Goal: Transaction & Acquisition: Purchase product/service

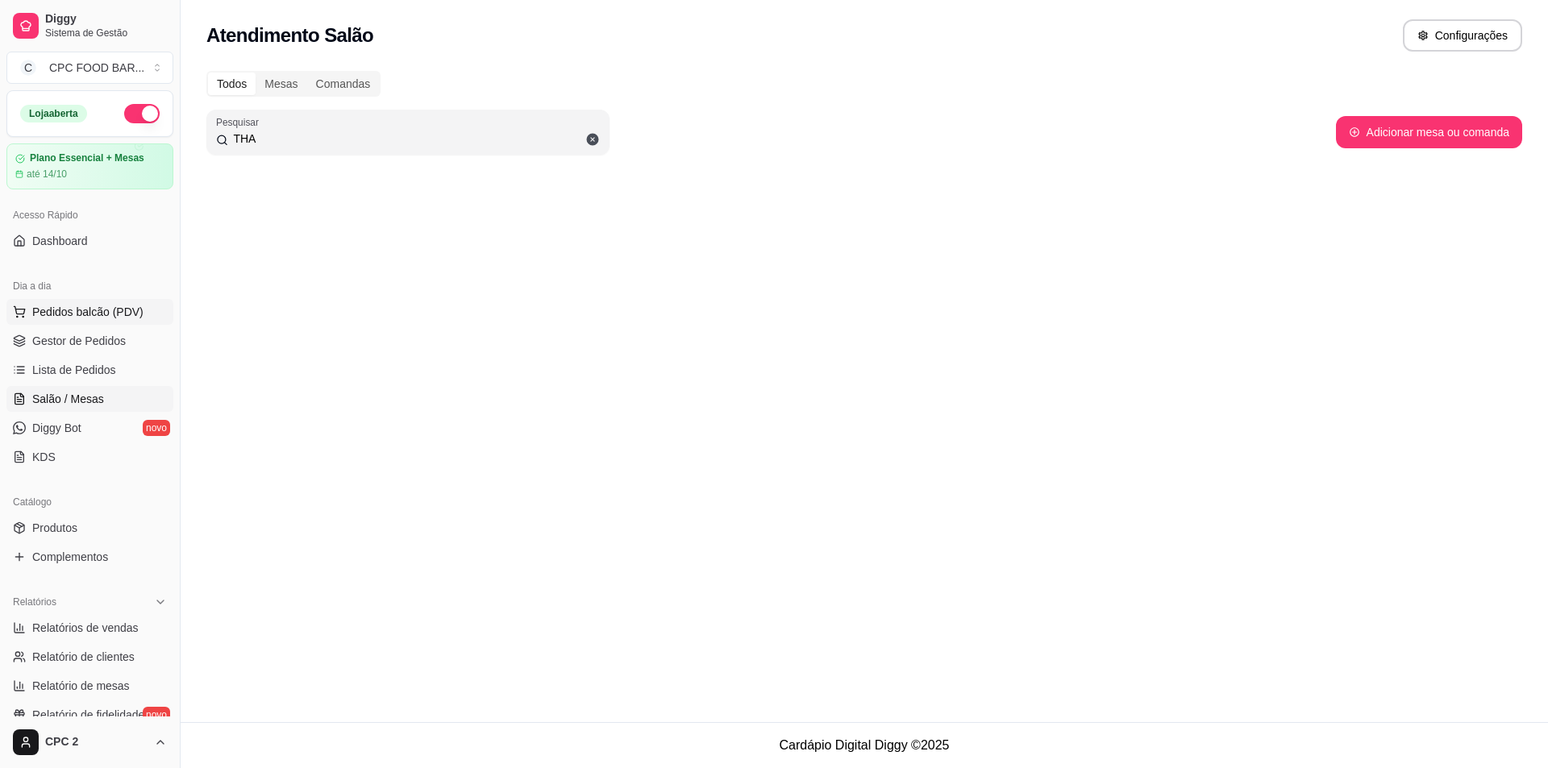
click at [117, 323] on button "Pedidos balcão (PDV)" at bounding box center [89, 312] width 167 height 26
click at [101, 289] on img at bounding box center [123, 308] width 148 height 101
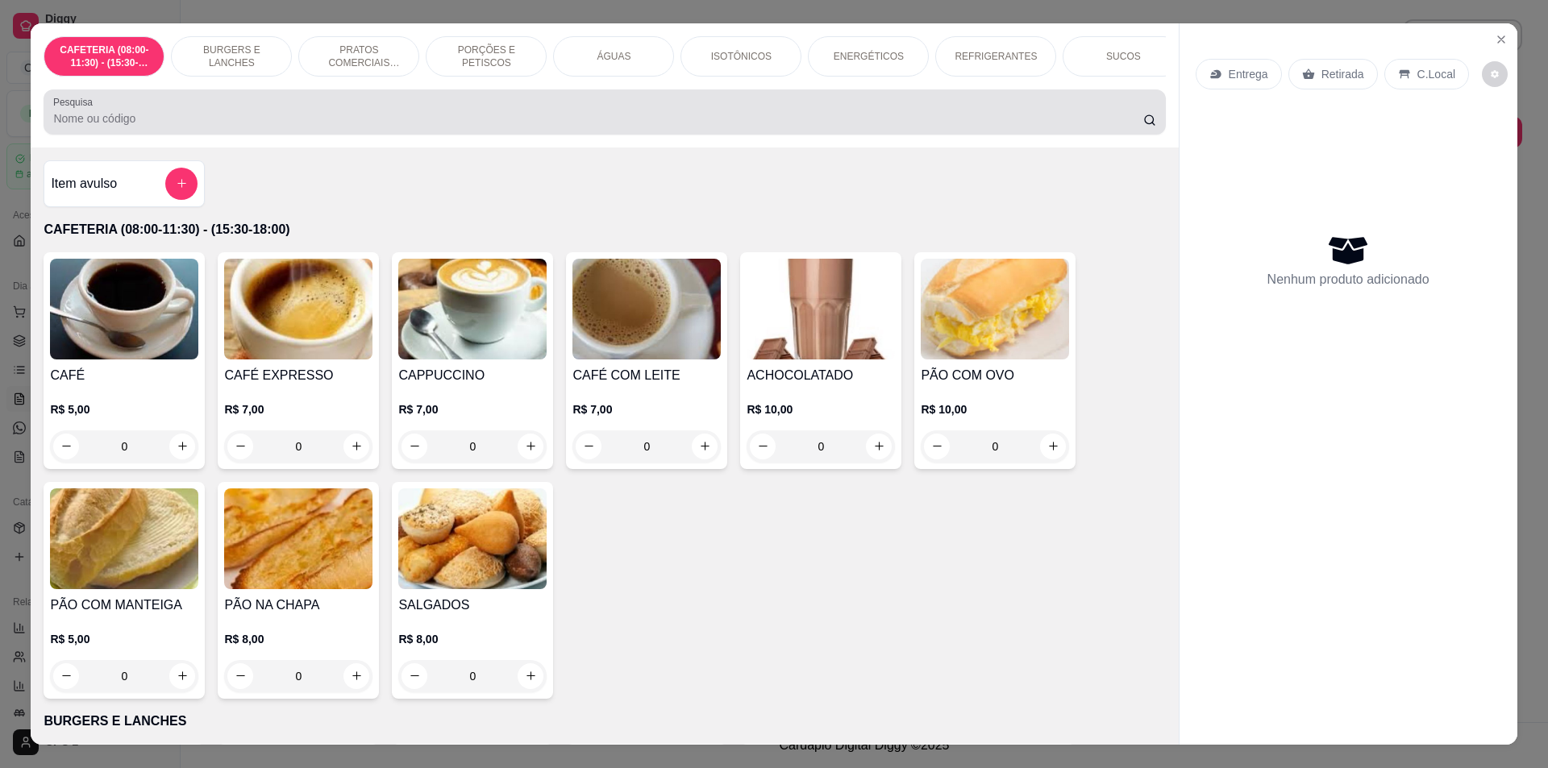
click at [756, 118] on div at bounding box center [604, 112] width 1102 height 32
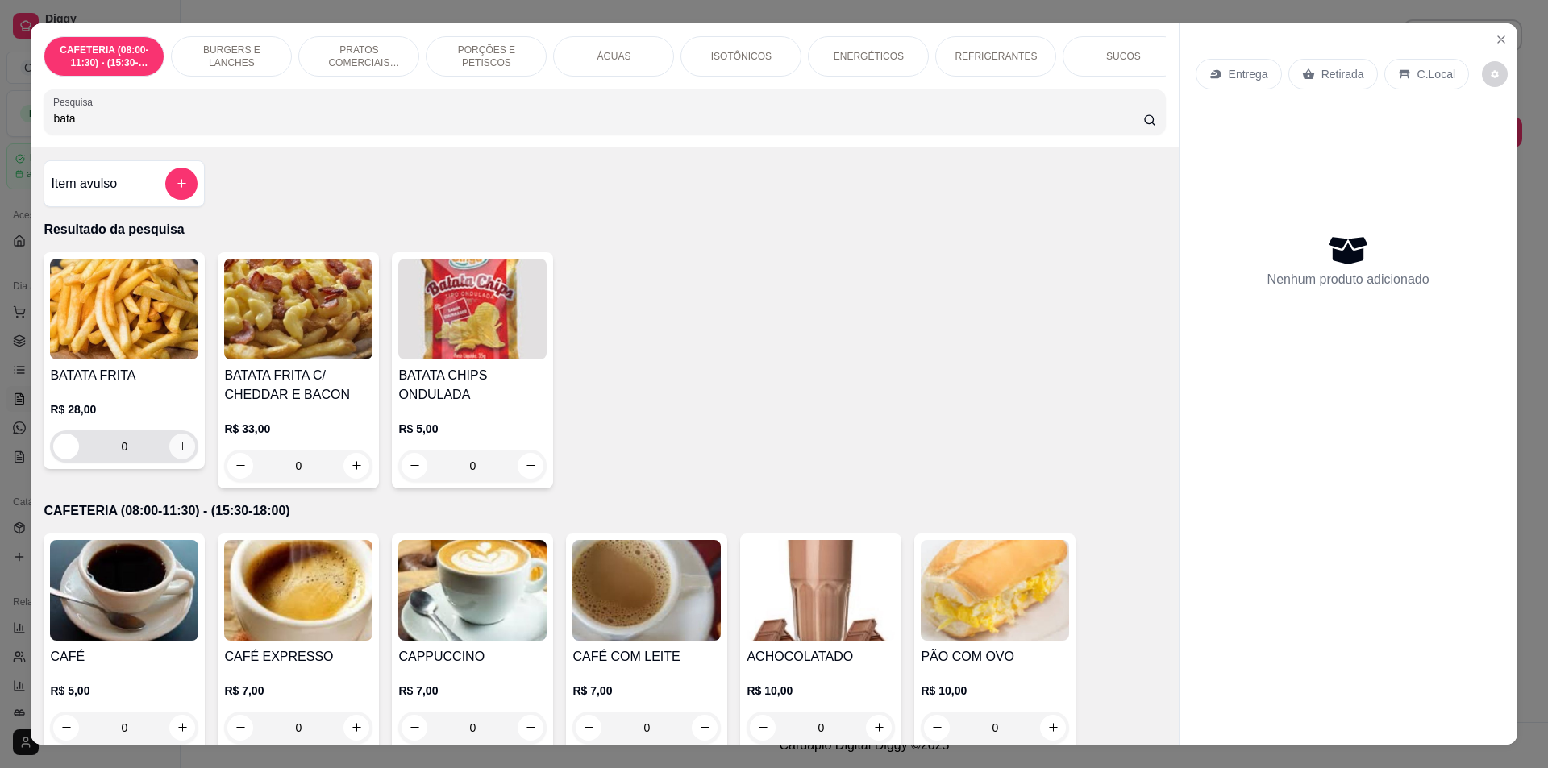
type input "bata"
click at [177, 452] on icon "increase-product-quantity" at bounding box center [183, 446] width 12 height 12
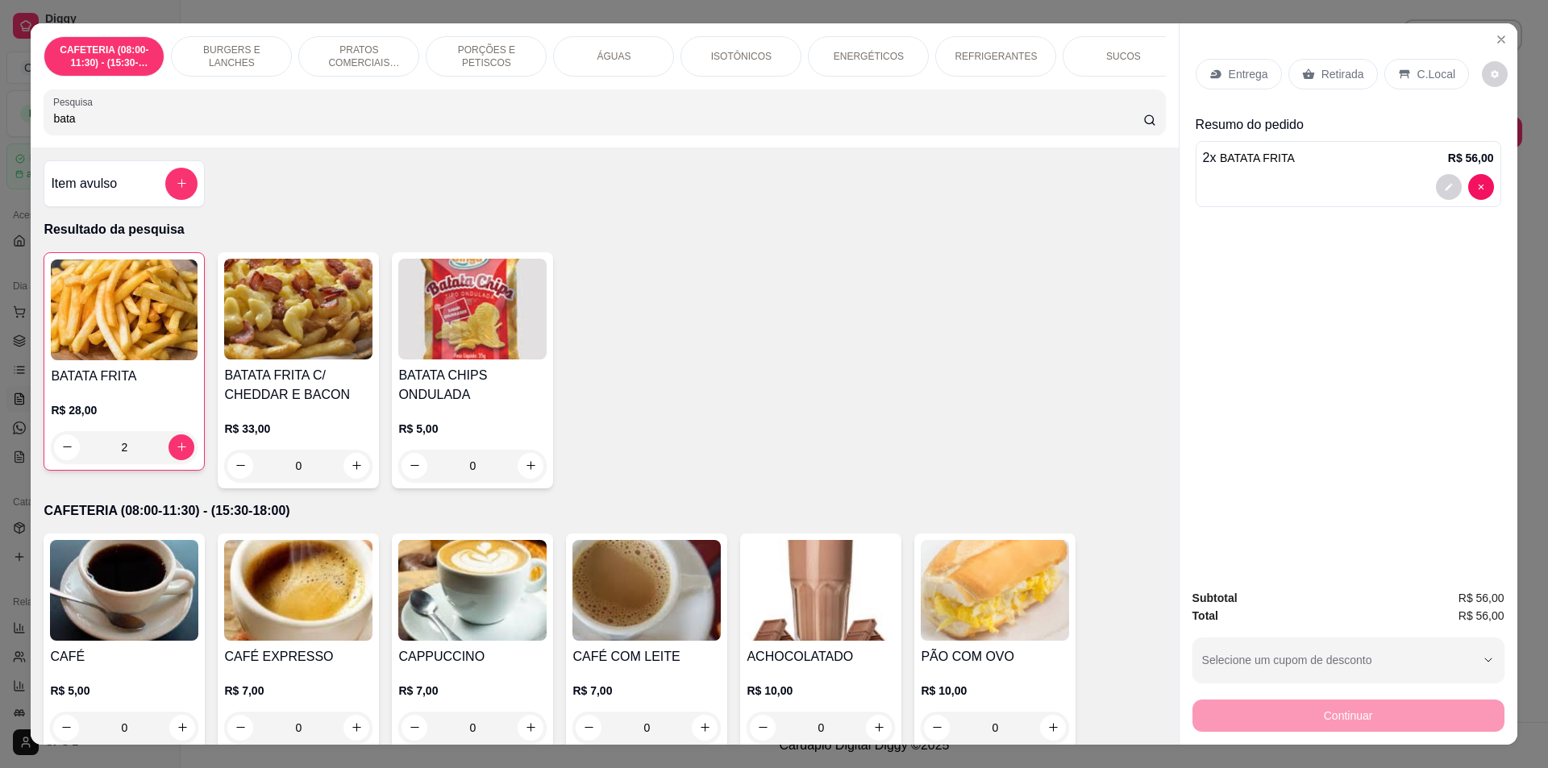
type input "2"
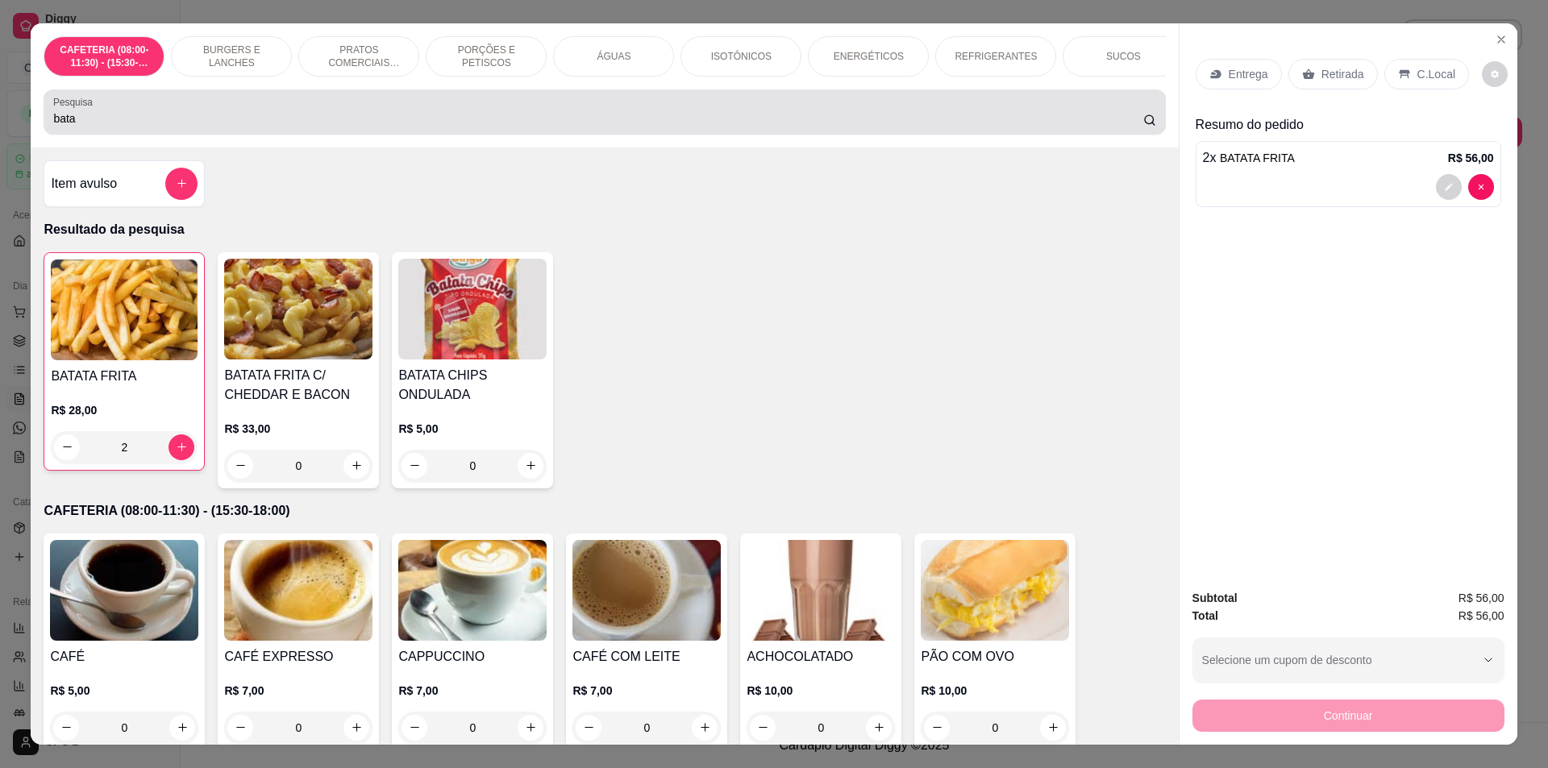
click at [115, 135] on div "Pesquisa bata" at bounding box center [605, 112] width 1122 height 45
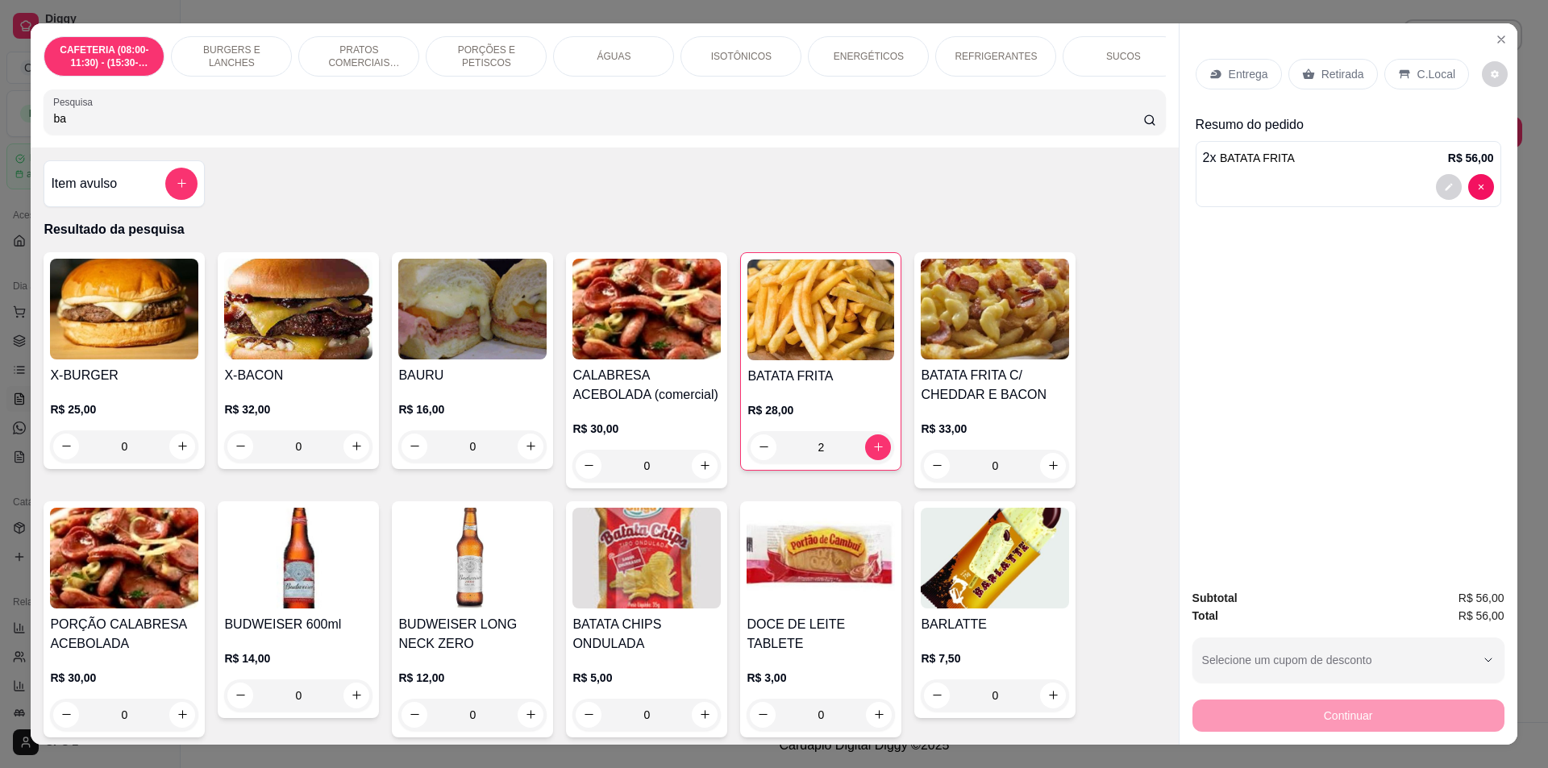
type input "b"
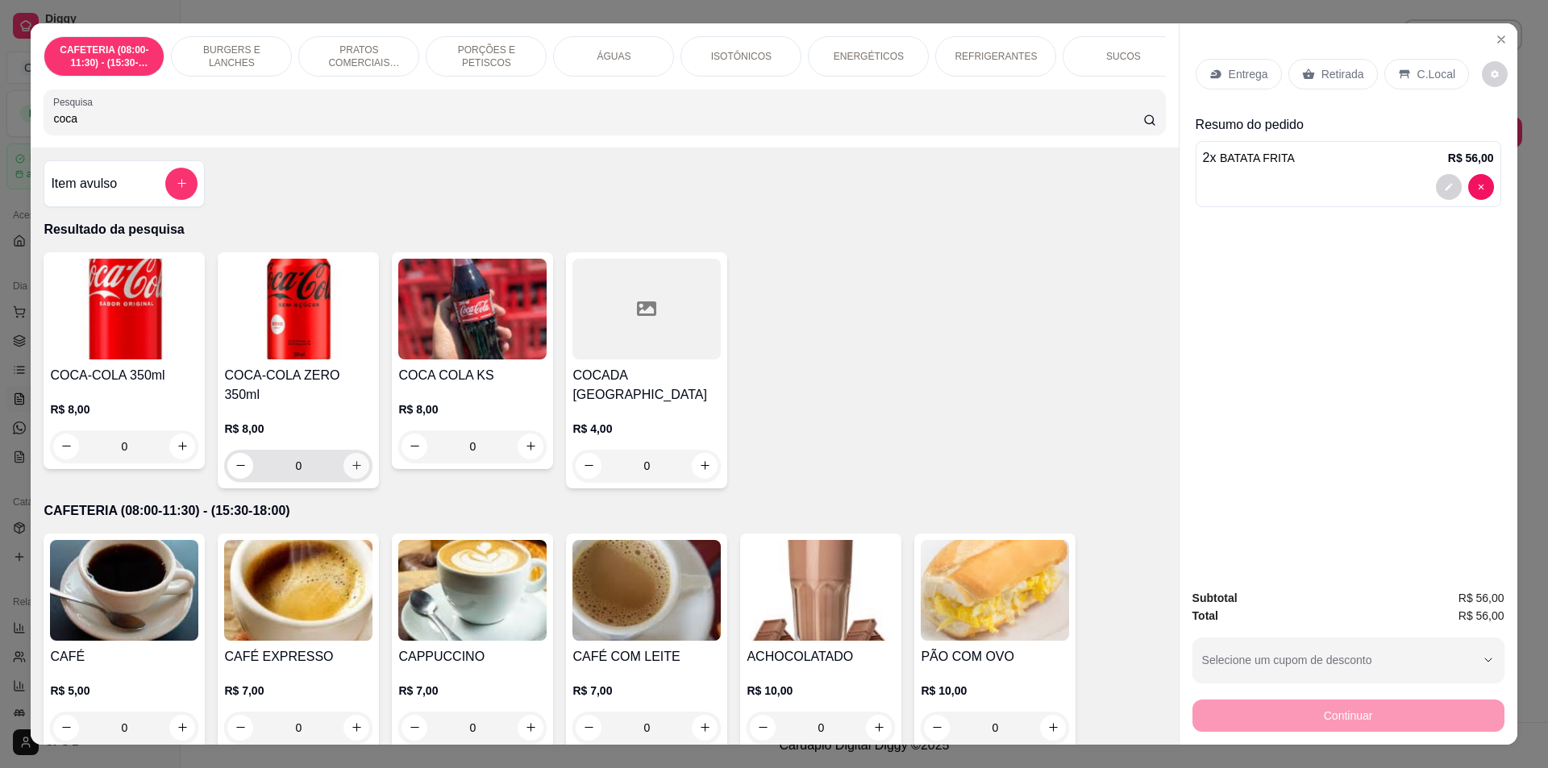
type input "coca"
click at [351, 460] on icon "increase-product-quantity" at bounding box center [357, 466] width 12 height 12
type input "1"
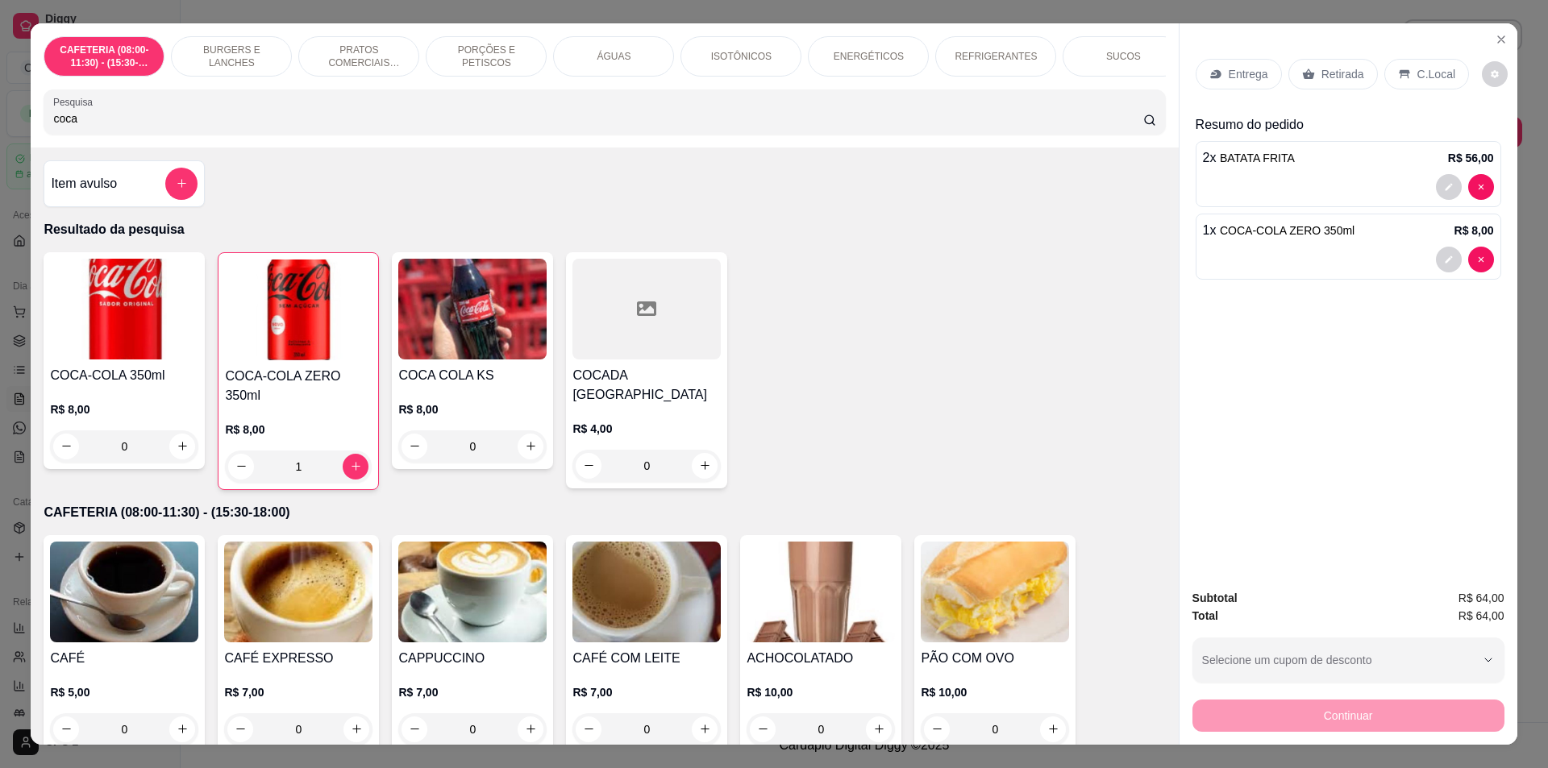
drag, startPoint x: 1337, startPoint y: 80, endPoint x: 1375, endPoint y: 231, distance: 155.5
click at [1337, 79] on p "Retirada" at bounding box center [1343, 74] width 43 height 16
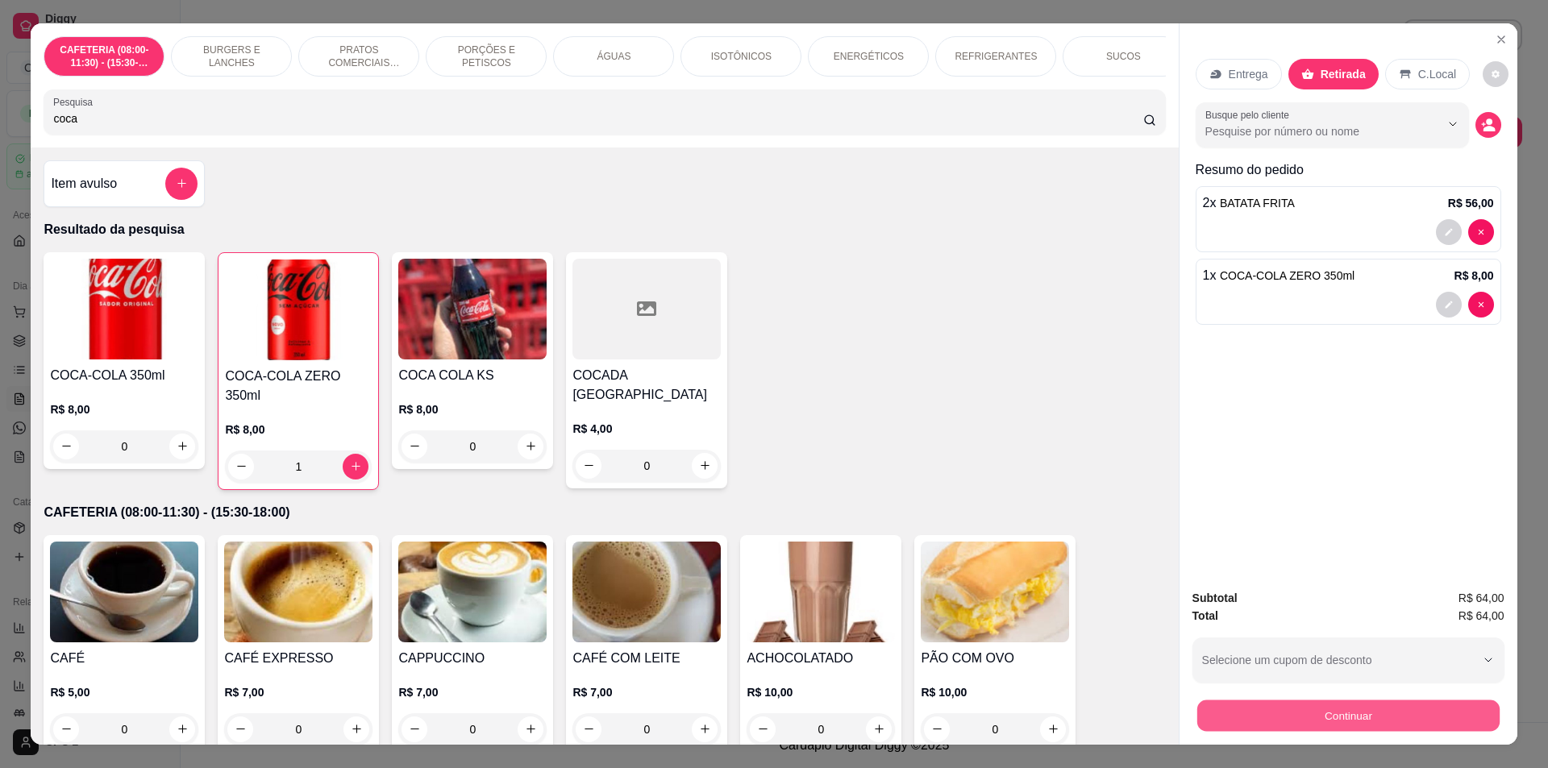
click at [1415, 716] on button "Continuar" at bounding box center [1348, 716] width 302 height 31
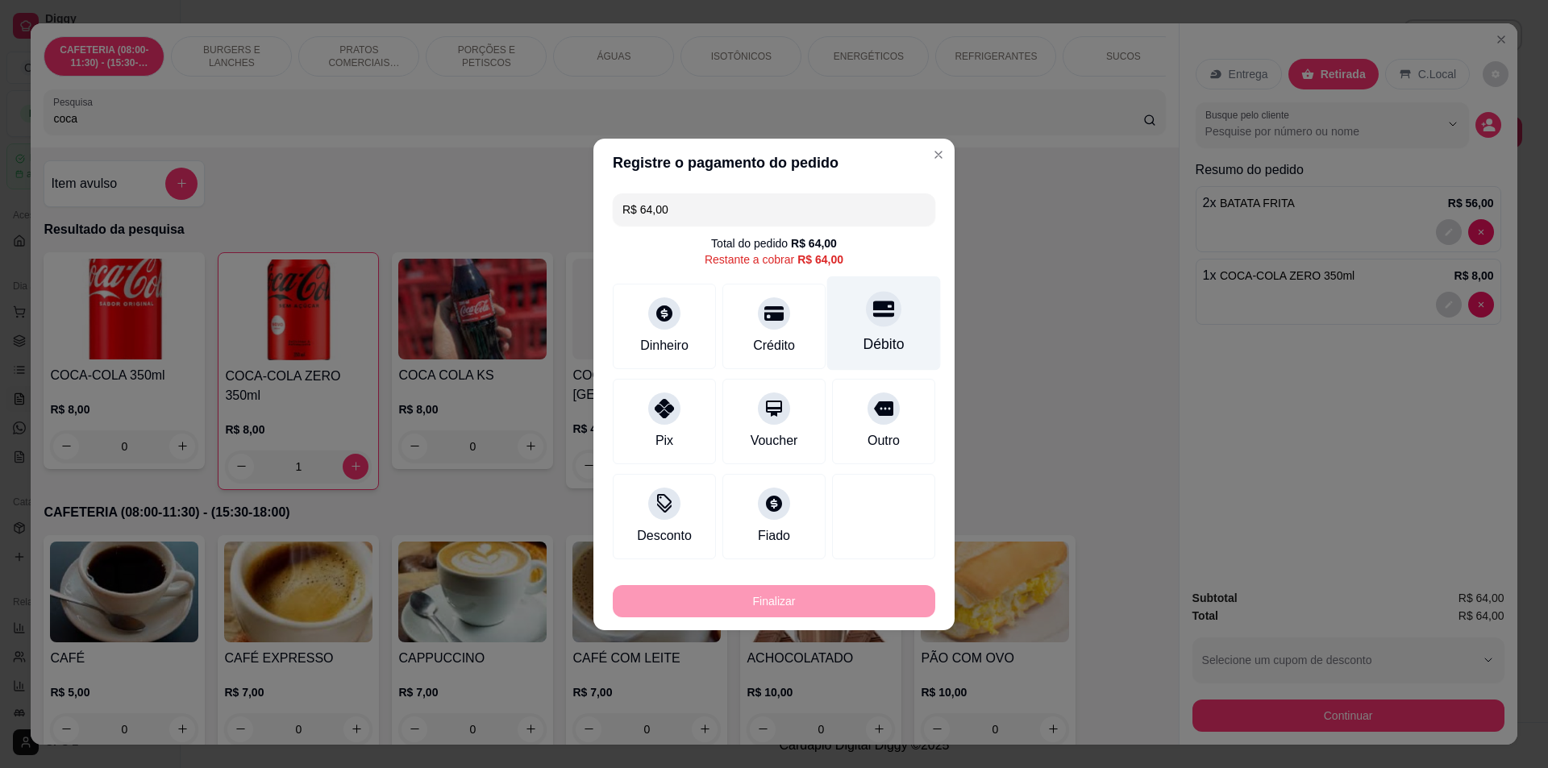
click at [864, 339] on div "Débito" at bounding box center [884, 344] width 41 height 21
type input "R$ 0,00"
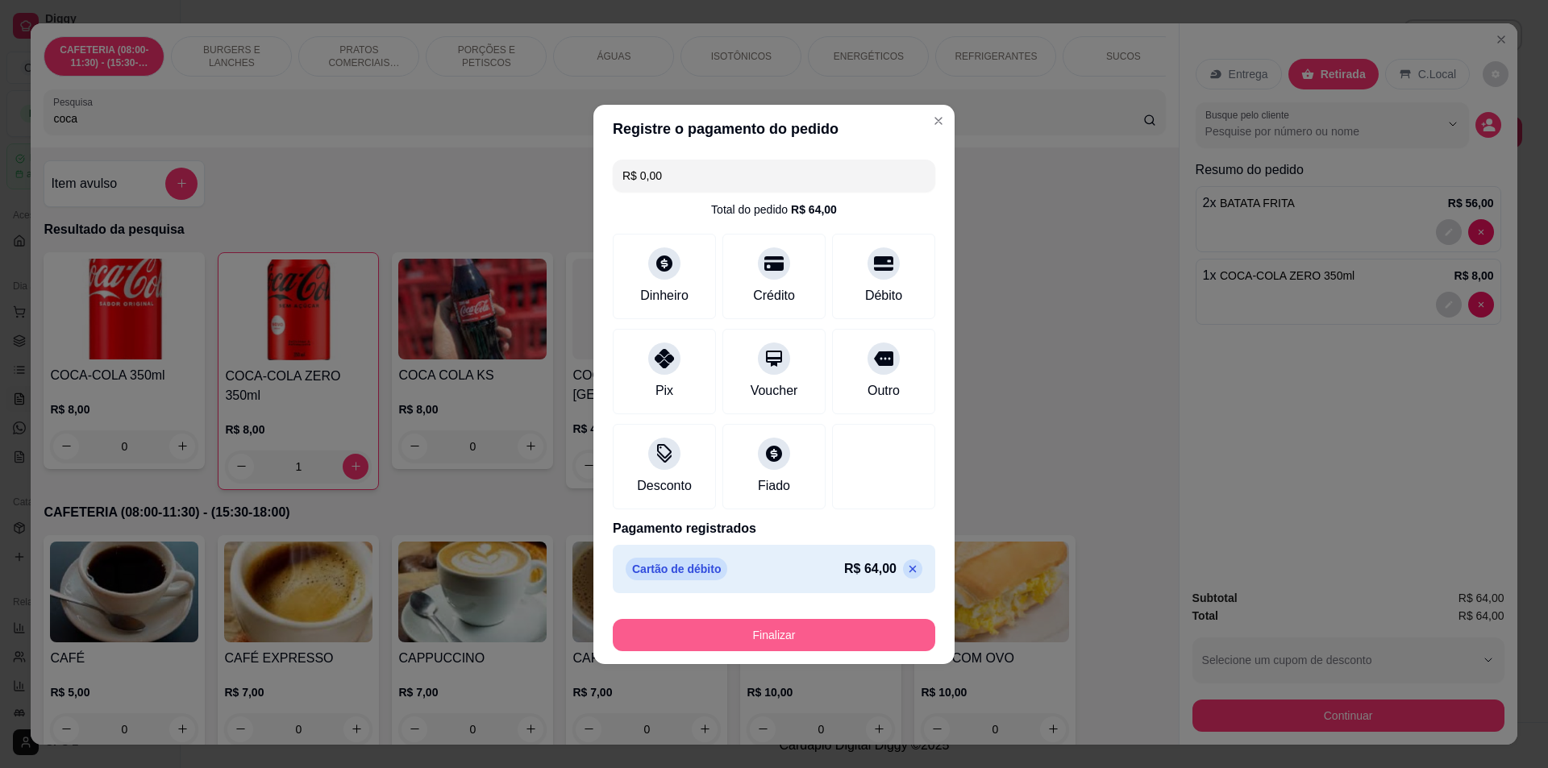
click at [860, 630] on button "Finalizar" at bounding box center [774, 635] width 323 height 32
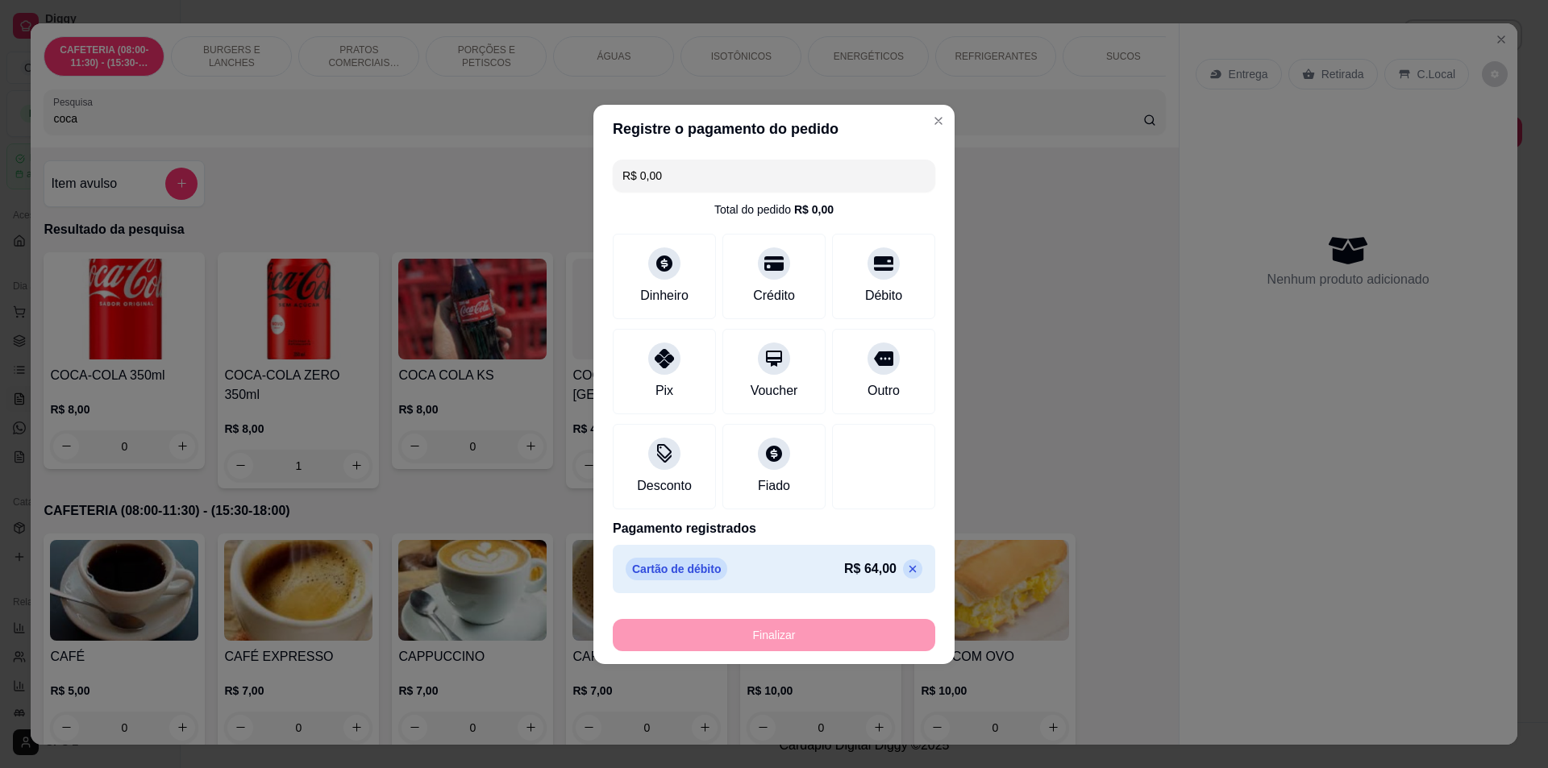
type input "0"
type input "-R$ 64,00"
